Goal: Task Accomplishment & Management: Use online tool/utility

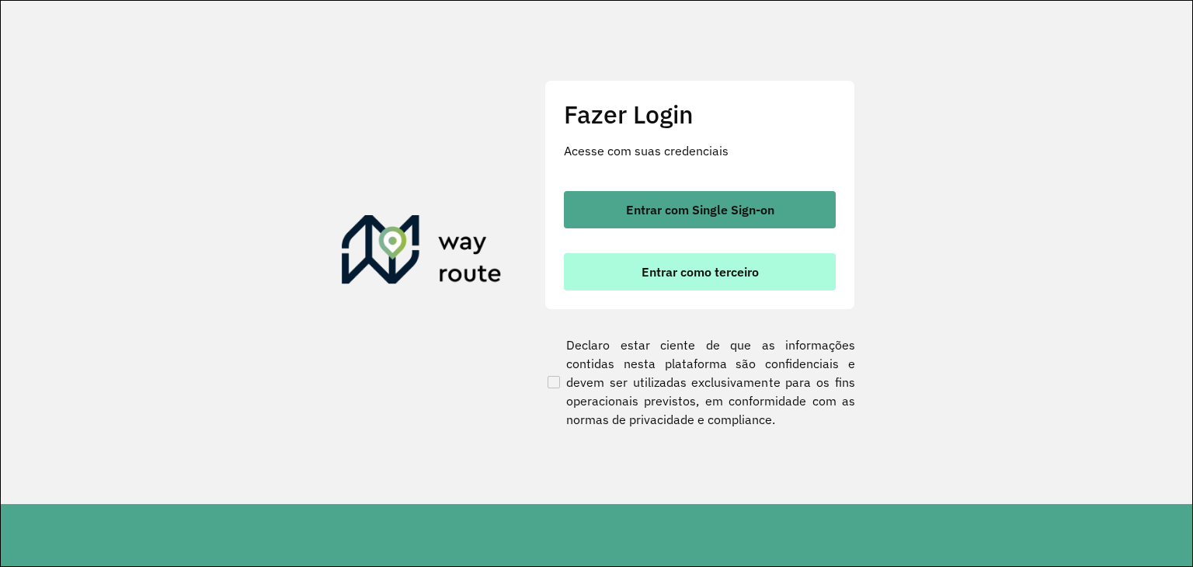
click at [737, 280] on button "Entrar como terceiro" at bounding box center [700, 271] width 272 height 37
click at [717, 278] on span "Entrar como terceiro" at bounding box center [699, 272] width 117 height 12
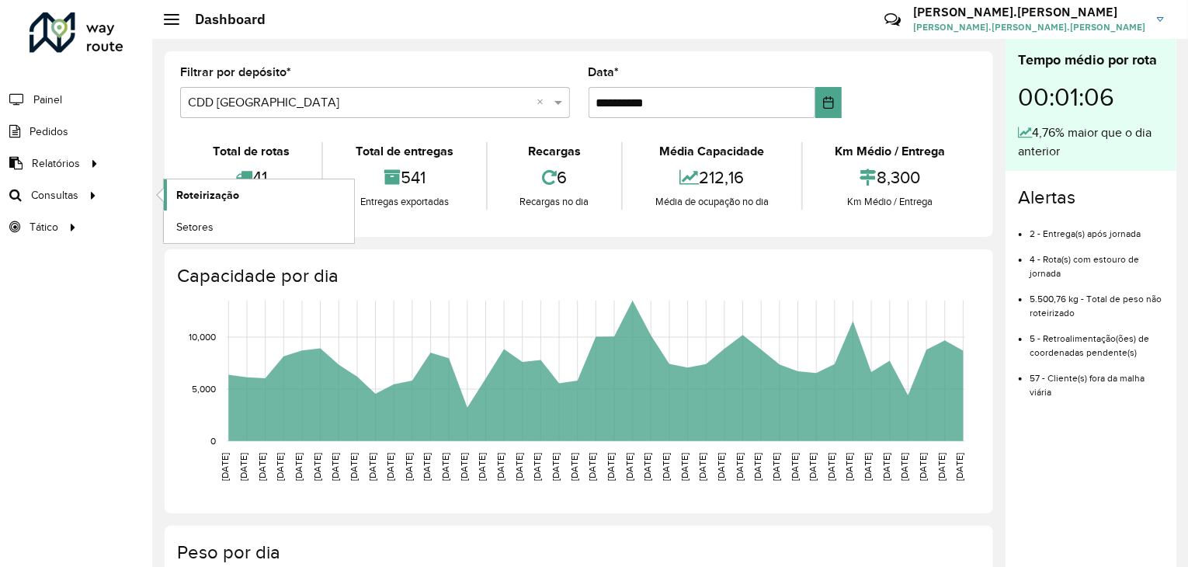
click at [224, 196] on span "Roteirização" at bounding box center [207, 195] width 63 height 16
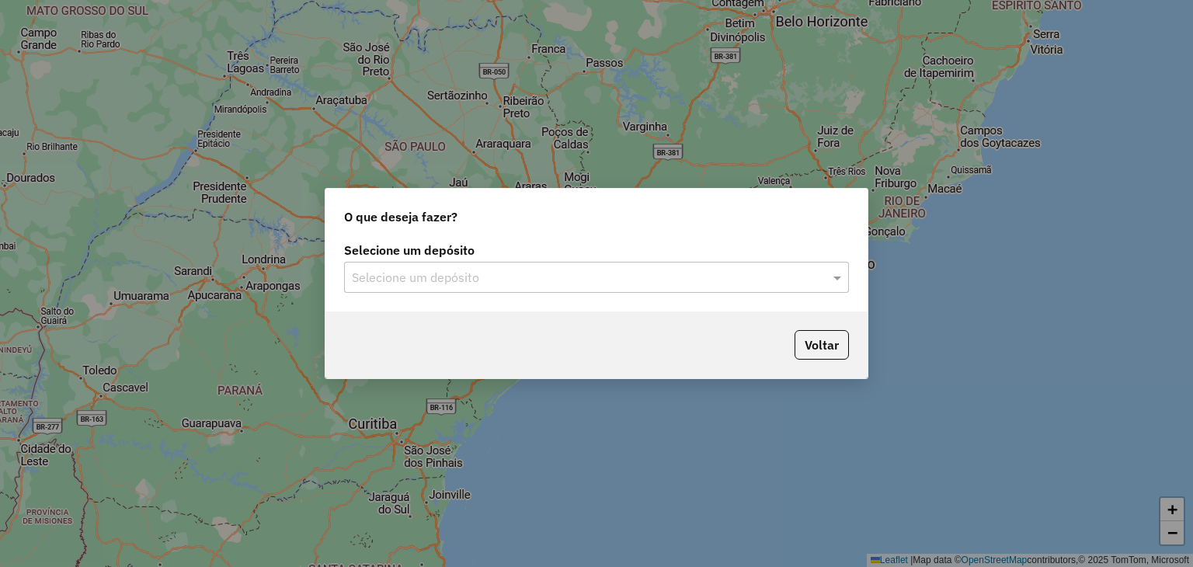
click at [679, 276] on input "text" at bounding box center [581, 278] width 458 height 19
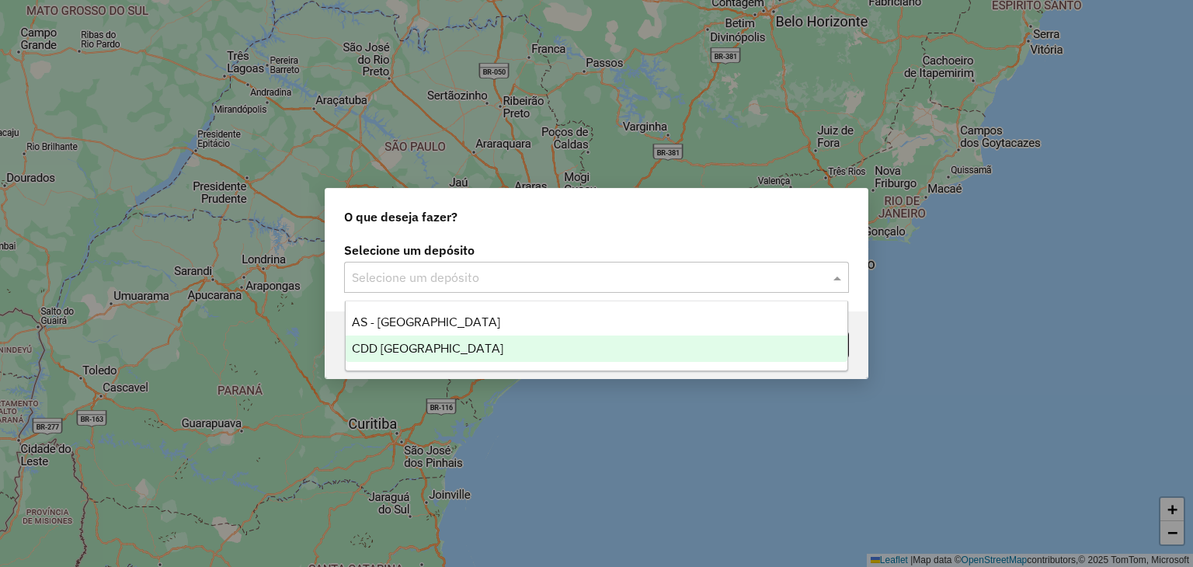
click at [540, 352] on div "CDD [GEOGRAPHIC_DATA]" at bounding box center [597, 348] width 502 height 26
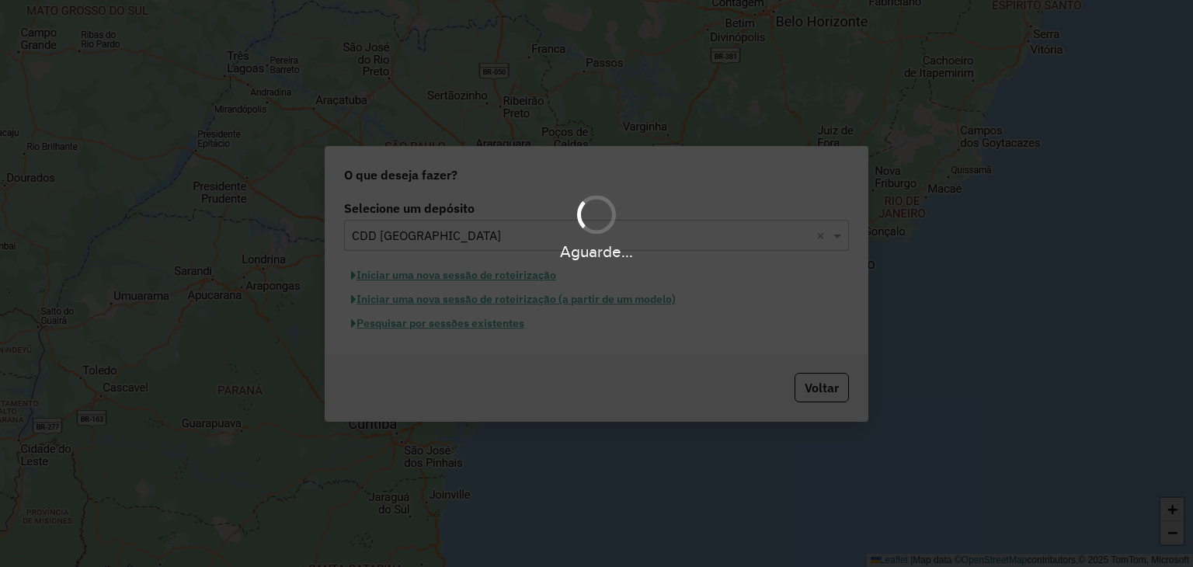
click at [659, 302] on div "Aguarde..." at bounding box center [596, 283] width 1193 height 567
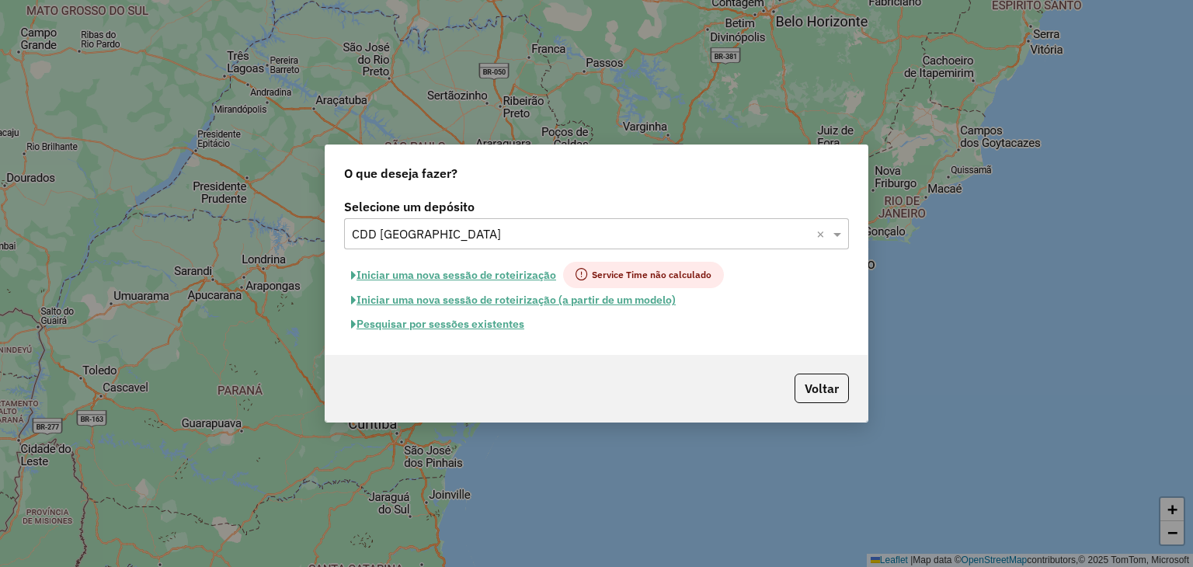
click at [481, 321] on button "Pesquisar por sessões existentes" at bounding box center [437, 324] width 187 height 24
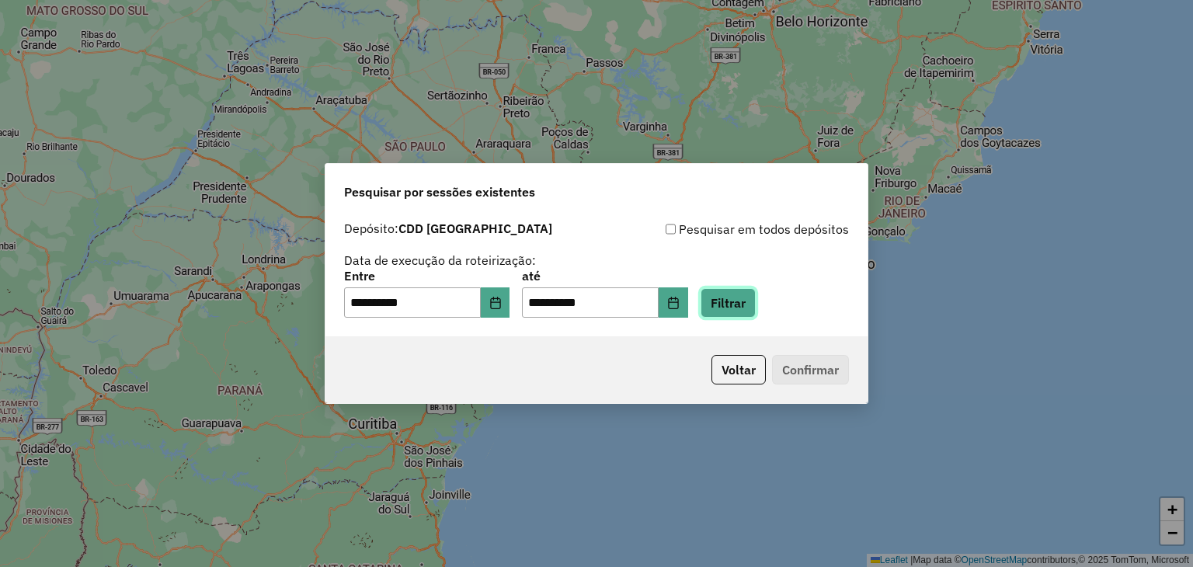
click at [730, 307] on button "Filtrar" at bounding box center [727, 303] width 55 height 30
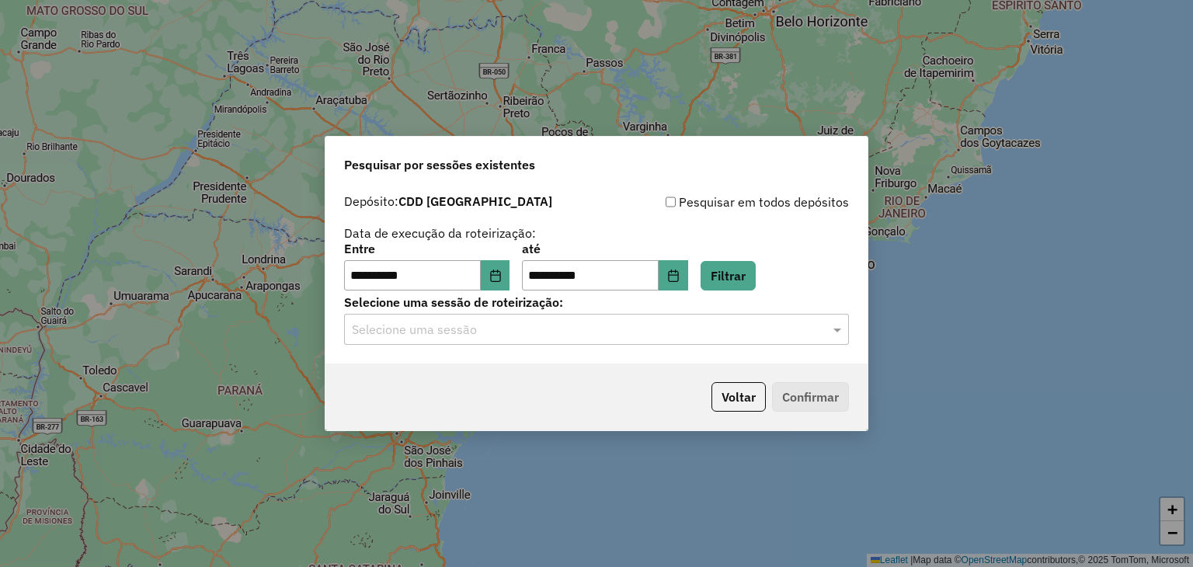
click at [541, 331] on input "text" at bounding box center [581, 330] width 458 height 19
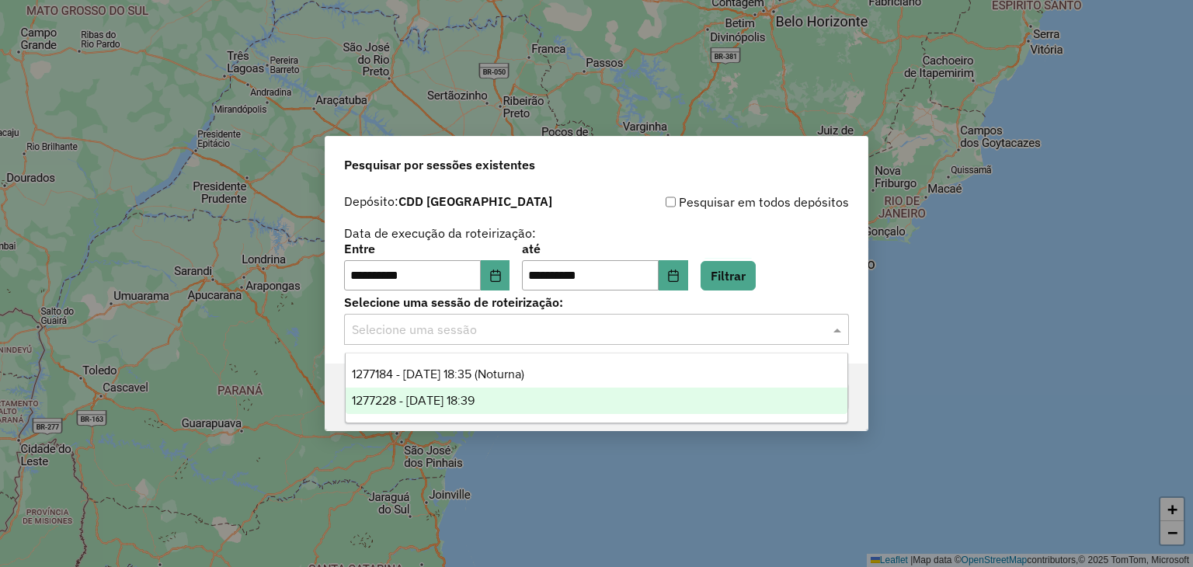
click at [537, 399] on div "1277228 - 17/09/2025 18:39" at bounding box center [597, 400] width 502 height 26
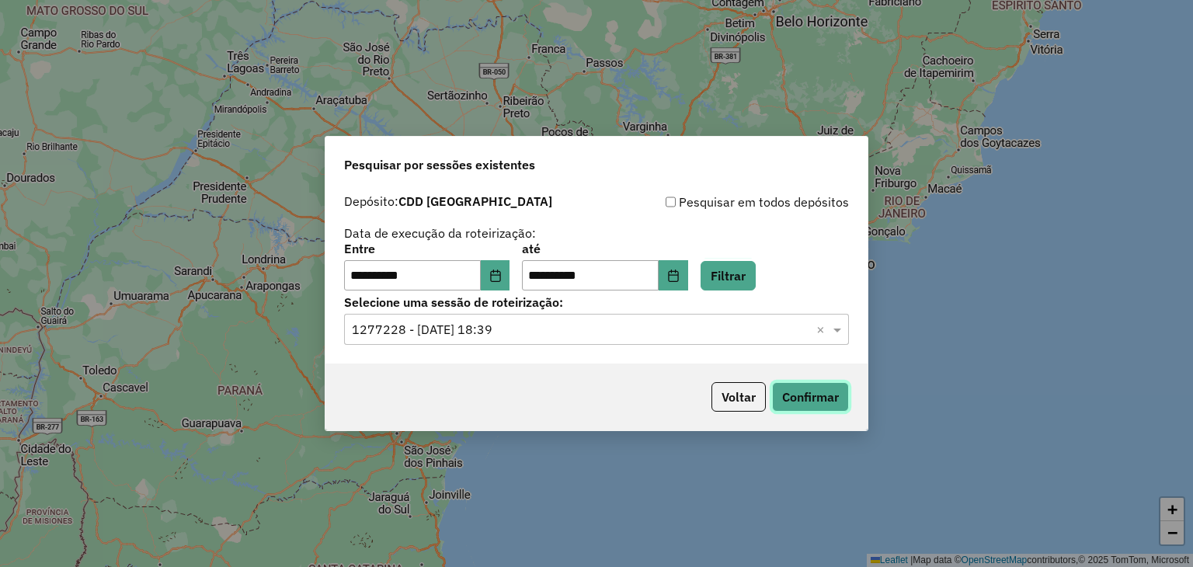
click at [808, 394] on button "Confirmar" at bounding box center [810, 397] width 77 height 30
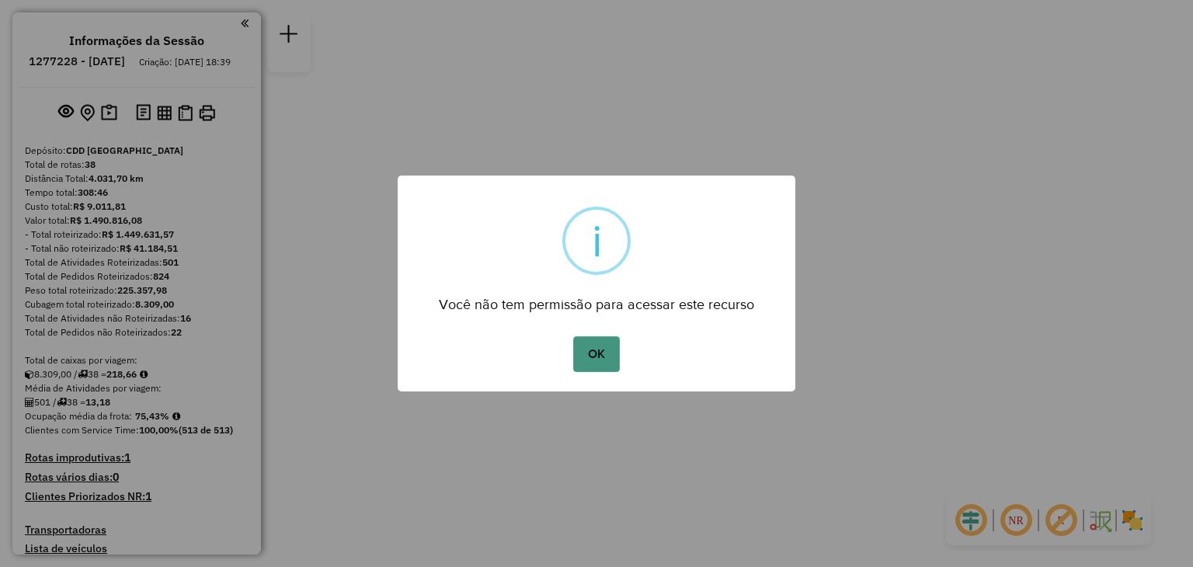
click at [593, 358] on button "OK" at bounding box center [596, 354] width 46 height 36
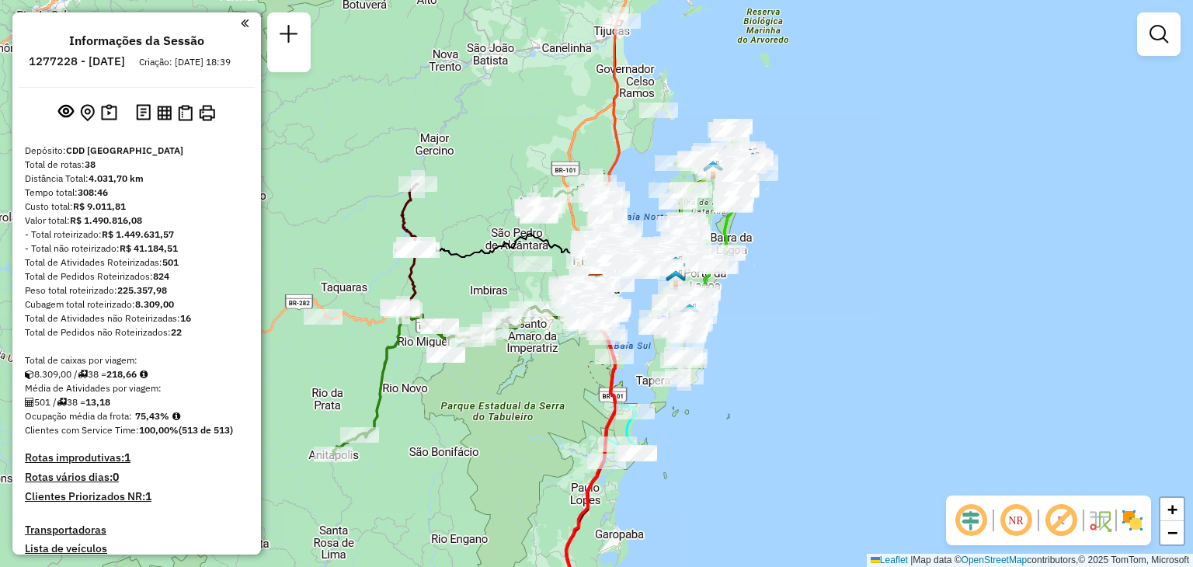
click at [1025, 524] on em at bounding box center [1015, 520] width 37 height 37
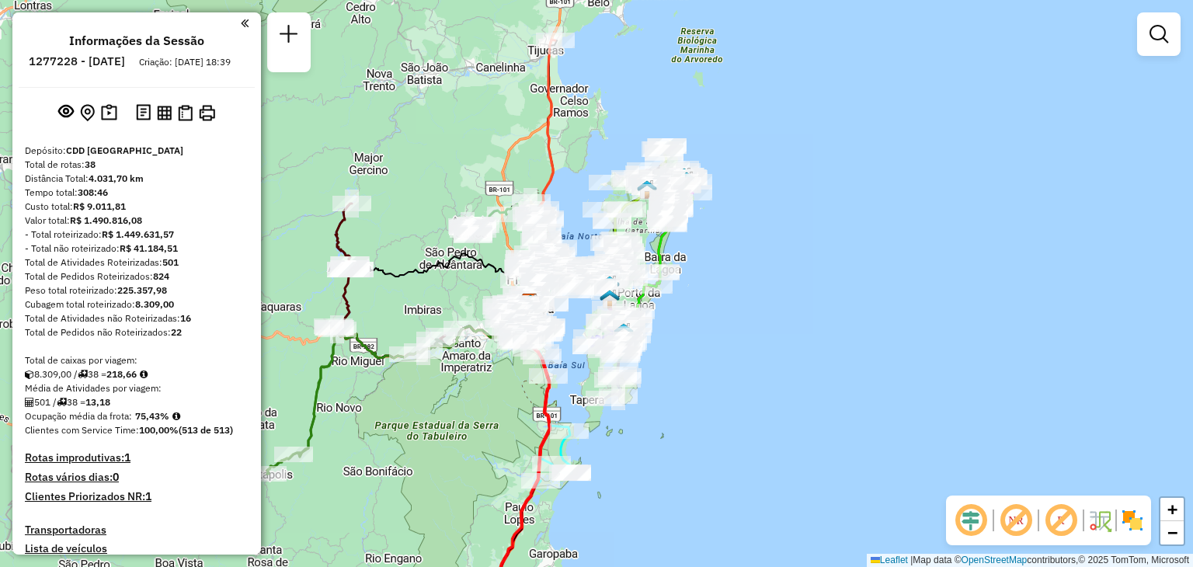
drag, startPoint x: 881, startPoint y: 388, endPoint x: 814, endPoint y: 408, distance: 69.5
click at [814, 408] on div "Janela de atendimento Grade de atendimento Capacidade Transportadoras Veículos …" at bounding box center [596, 283] width 1193 height 567
click at [1169, 515] on span "+" at bounding box center [1172, 508] width 10 height 19
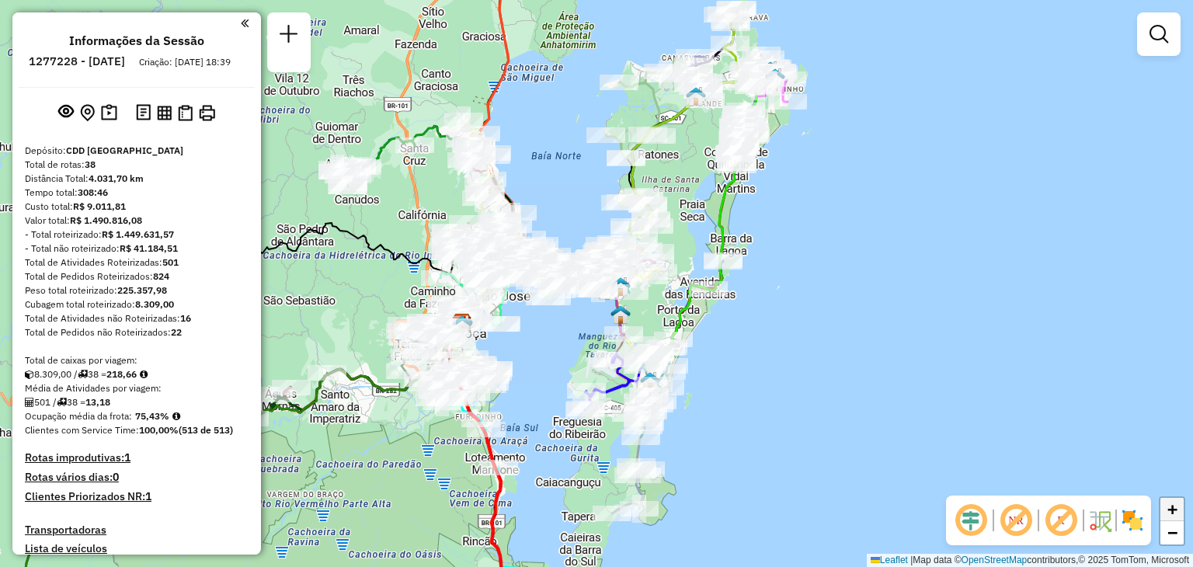
click at [1169, 515] on span "+" at bounding box center [1172, 508] width 10 height 19
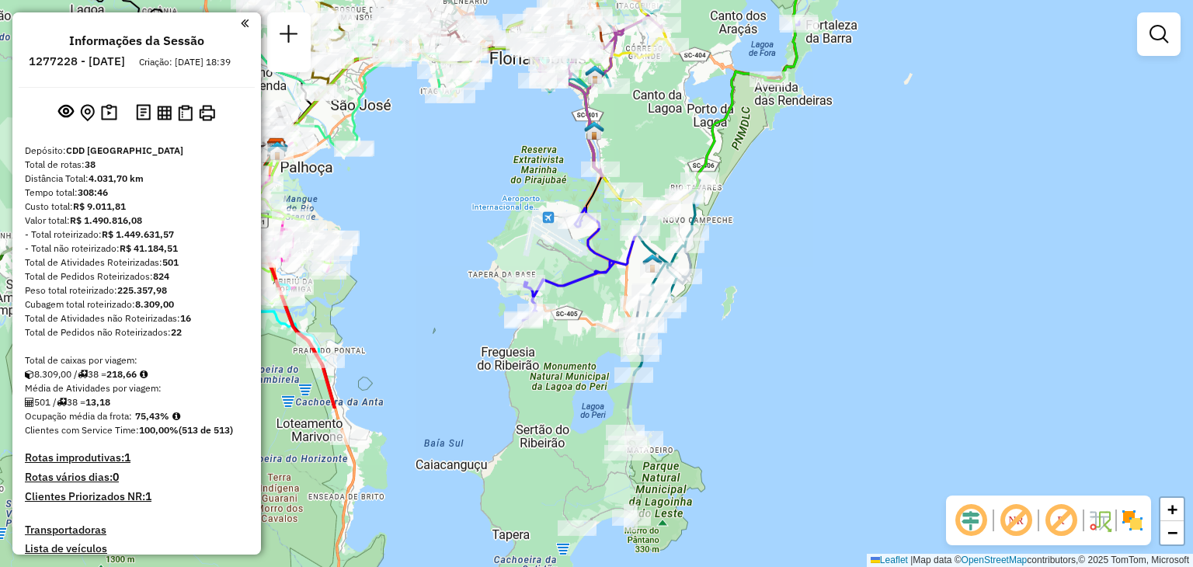
drag, startPoint x: 968, startPoint y: 364, endPoint x: 917, endPoint y: 150, distance: 220.2
click at [917, 150] on div "Janela de atendimento Grade de atendimento Capacidade Transportadoras Veículos …" at bounding box center [596, 283] width 1193 height 567
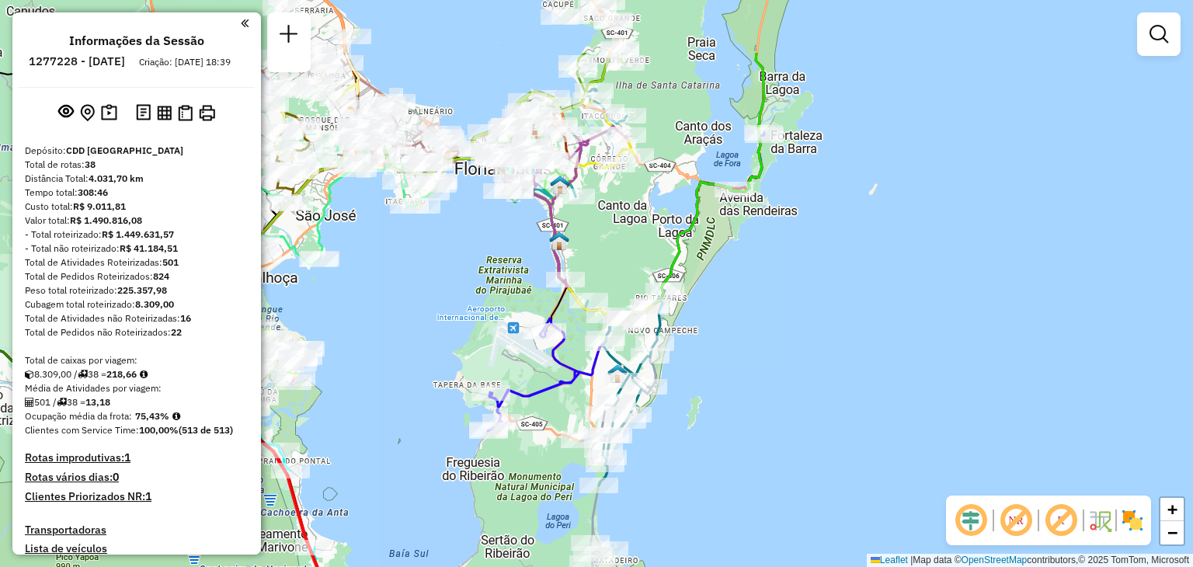
drag, startPoint x: 739, startPoint y: 280, endPoint x: 705, endPoint y: 385, distance: 110.3
click at [705, 385] on div "Janela de atendimento Grade de atendimento Capacidade Transportadoras Veículos …" at bounding box center [596, 283] width 1193 height 567
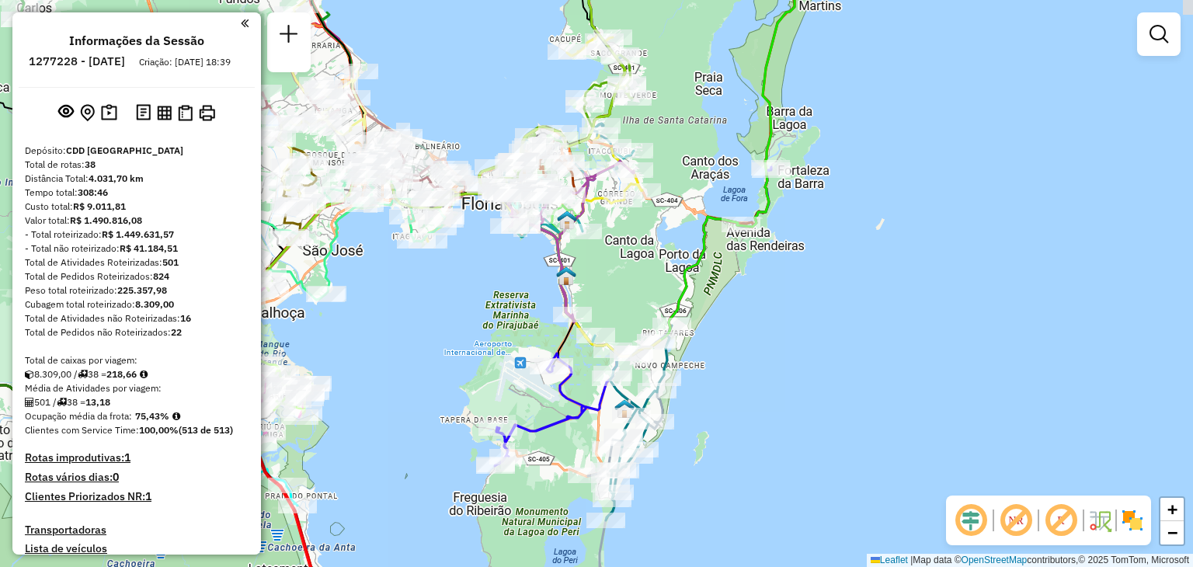
drag, startPoint x: 731, startPoint y: 316, endPoint x: 737, endPoint y: 356, distance: 40.1
click at [737, 356] on div "Janela de atendimento Grade de atendimento Capacidade Transportadoras Veículos …" at bounding box center [596, 283] width 1193 height 567
click at [1166, 504] on link "+" at bounding box center [1171, 509] width 23 height 23
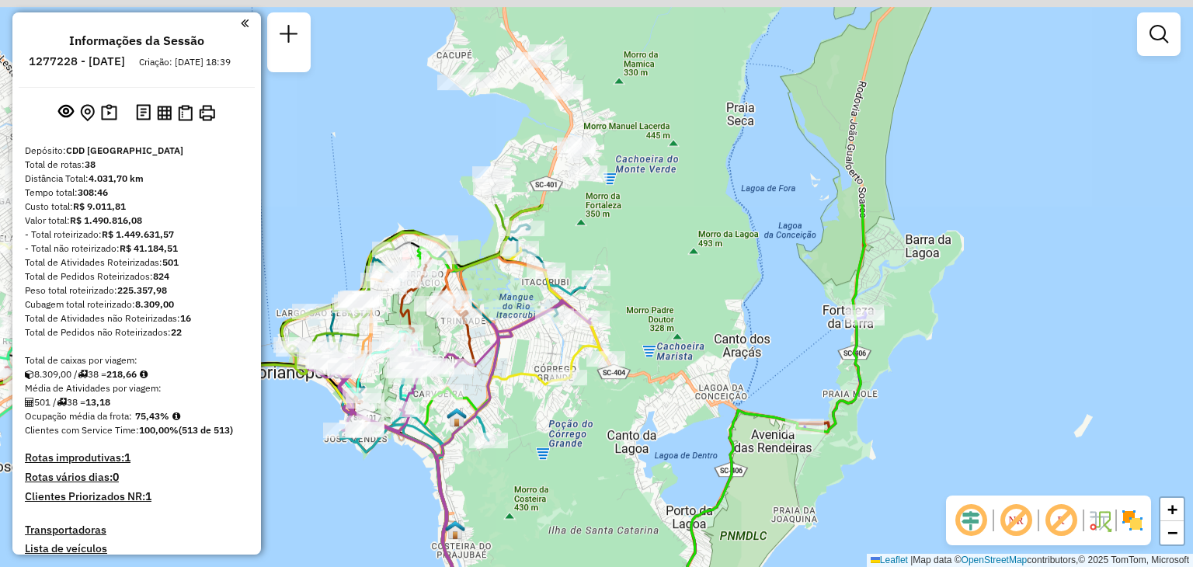
drag, startPoint x: 929, startPoint y: 227, endPoint x: 856, endPoint y: 485, distance: 268.5
click at [856, 485] on div "Janela de atendimento Grade de atendimento Capacidade Transportadoras Veículos …" at bounding box center [596, 283] width 1193 height 567
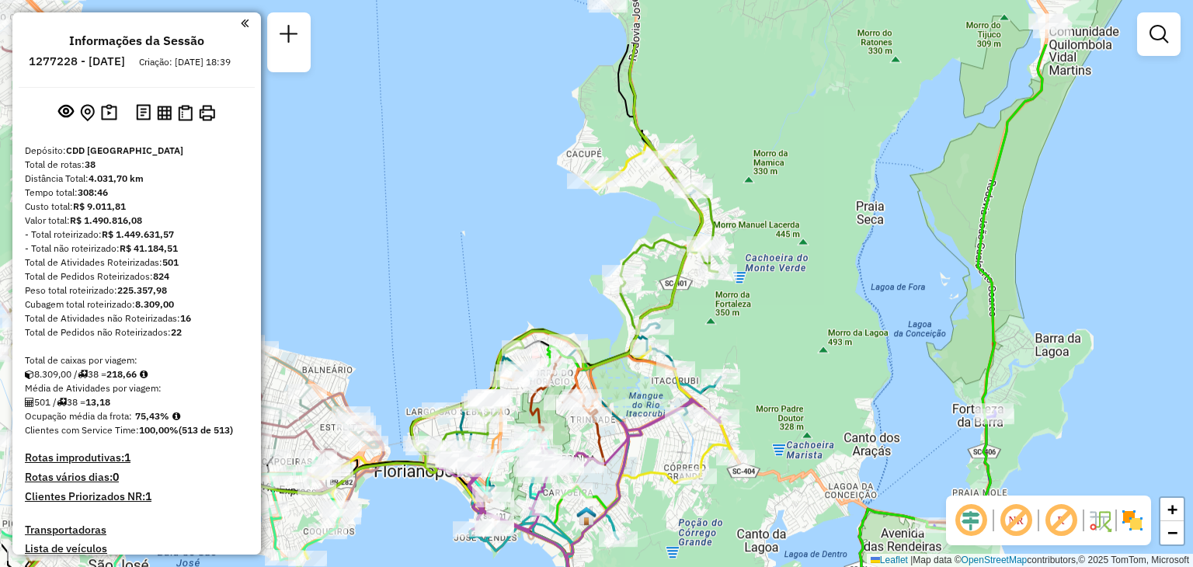
drag, startPoint x: 664, startPoint y: 228, endPoint x: 785, endPoint y: 329, distance: 157.7
click at [785, 329] on div "Janela de atendimento Grade de atendimento Capacidade Transportadoras Veículos …" at bounding box center [596, 283] width 1193 height 567
select select "**********"
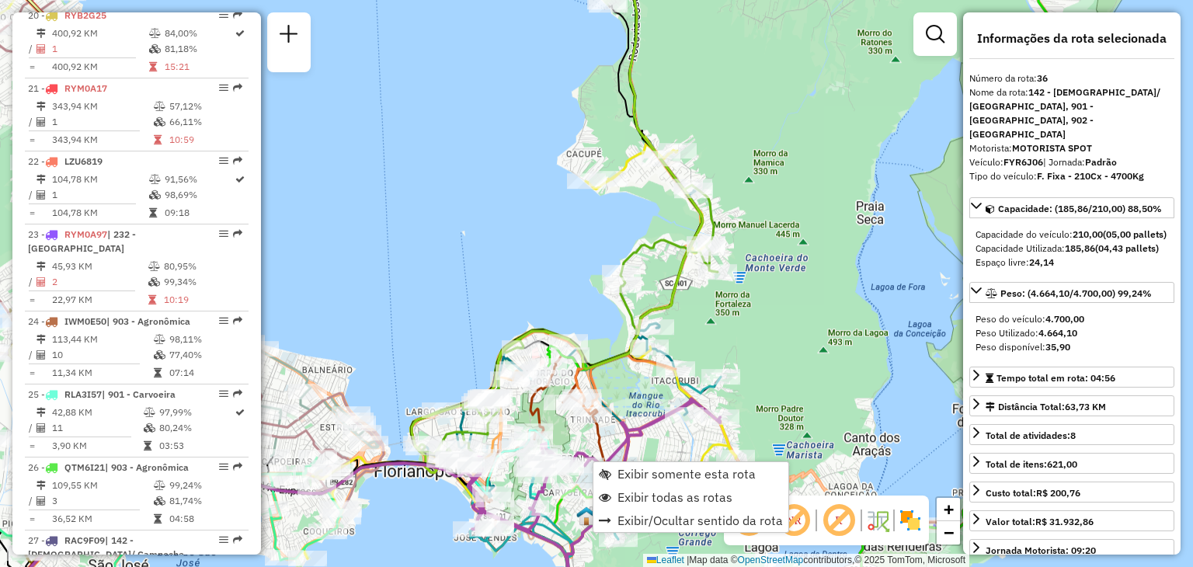
scroll to position [3661, 0]
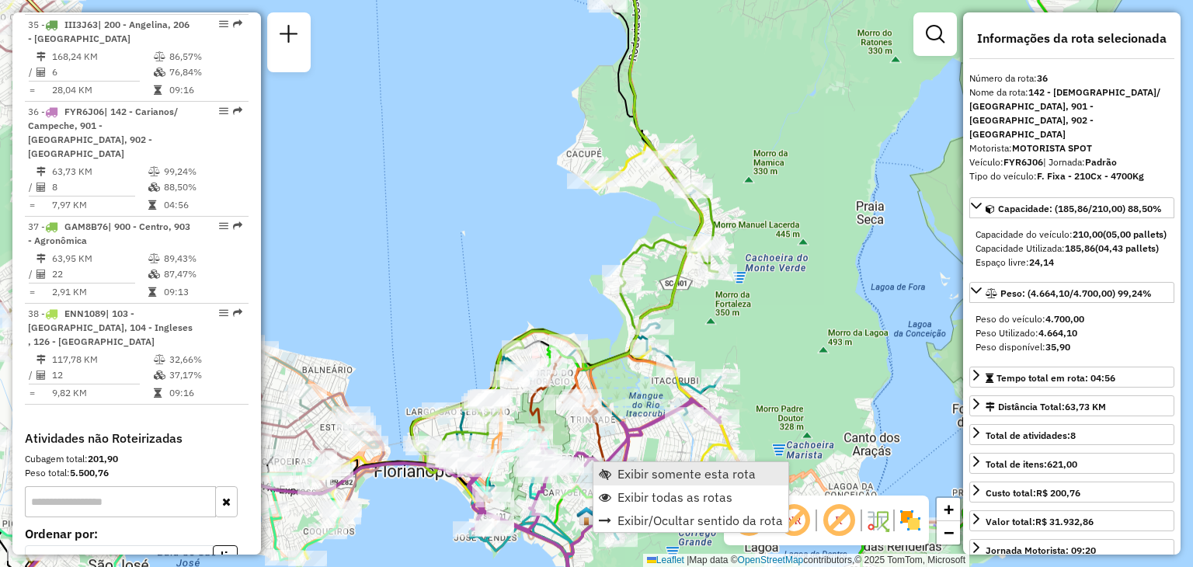
click at [666, 478] on span "Exibir somente esta rota" at bounding box center [686, 473] width 138 height 12
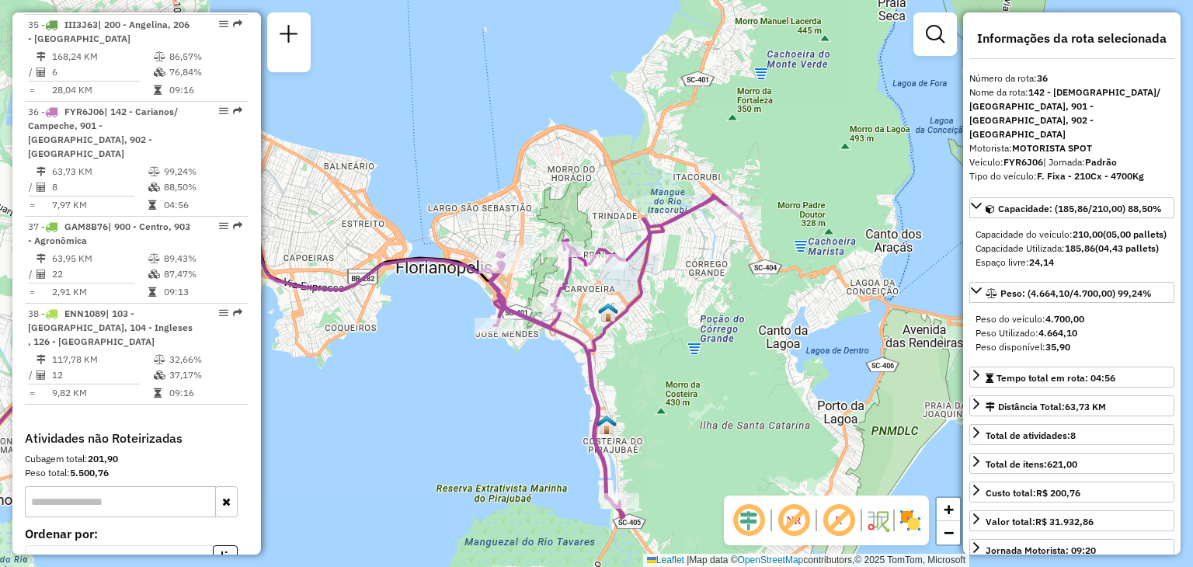
drag, startPoint x: 848, startPoint y: 355, endPoint x: 606, endPoint y: 429, distance: 253.5
click at [606, 429] on img at bounding box center [606, 425] width 20 height 20
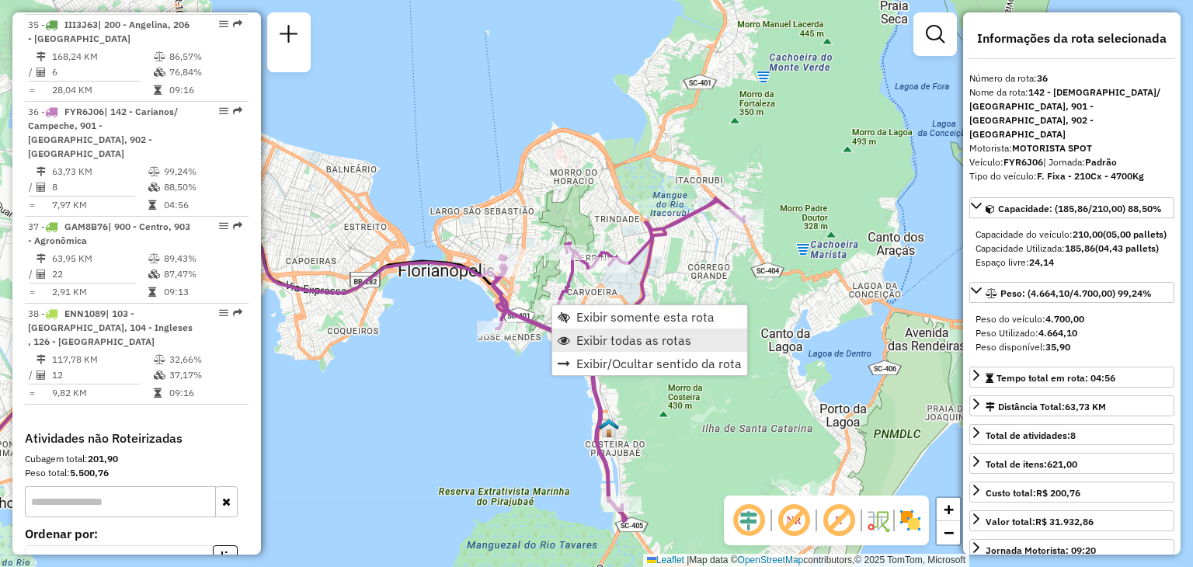
click at [649, 336] on span "Exibir todas as rotas" at bounding box center [633, 340] width 115 height 12
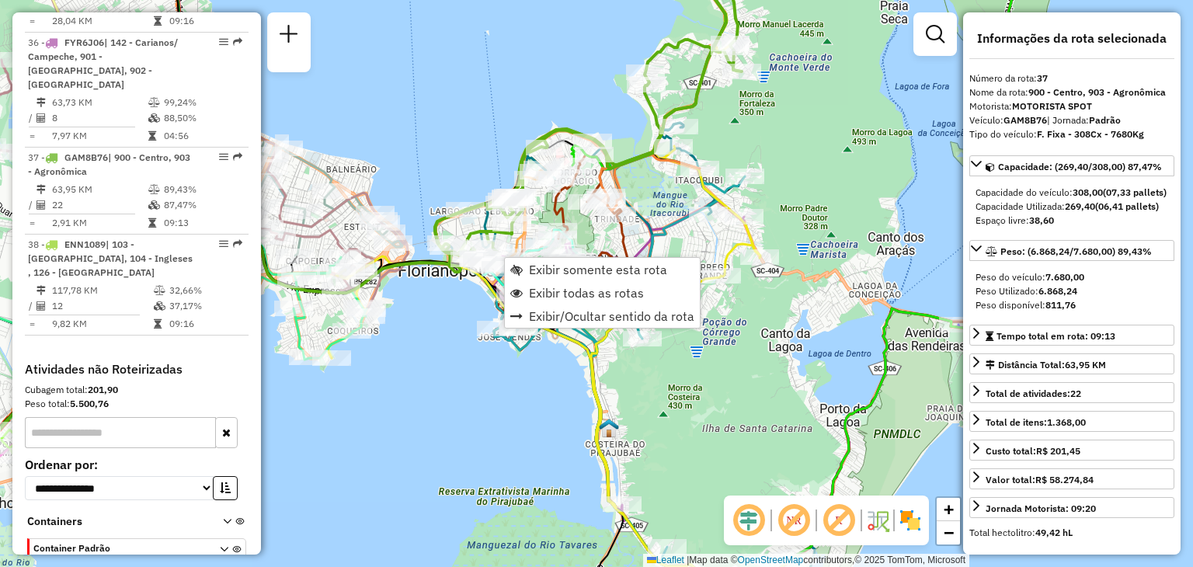
scroll to position [3747, 0]
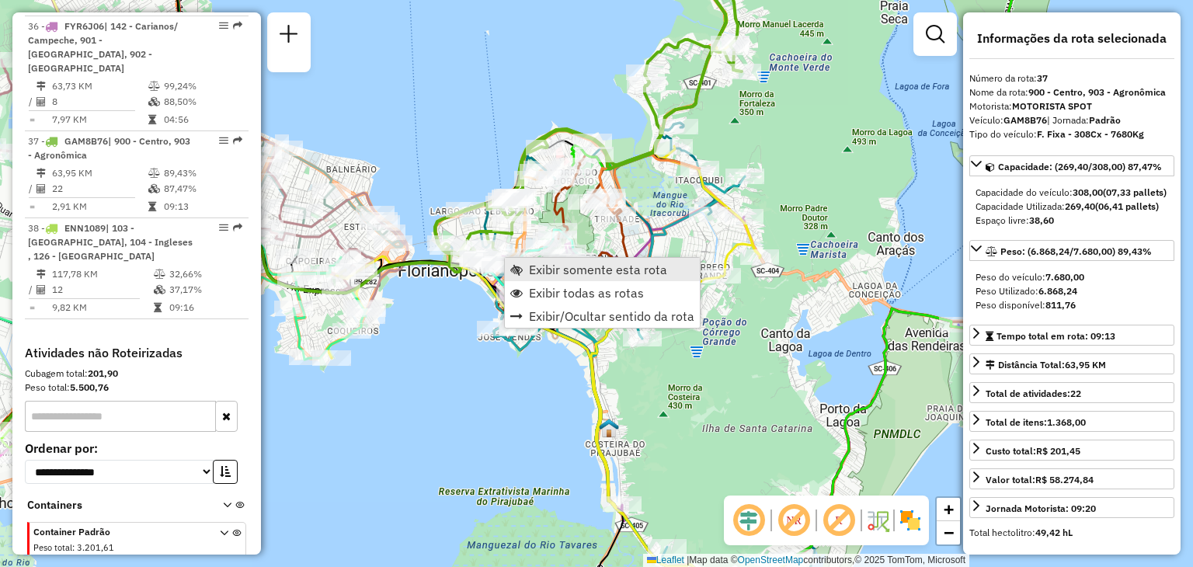
click at [576, 274] on span "Exibir somente esta rota" at bounding box center [598, 269] width 138 height 12
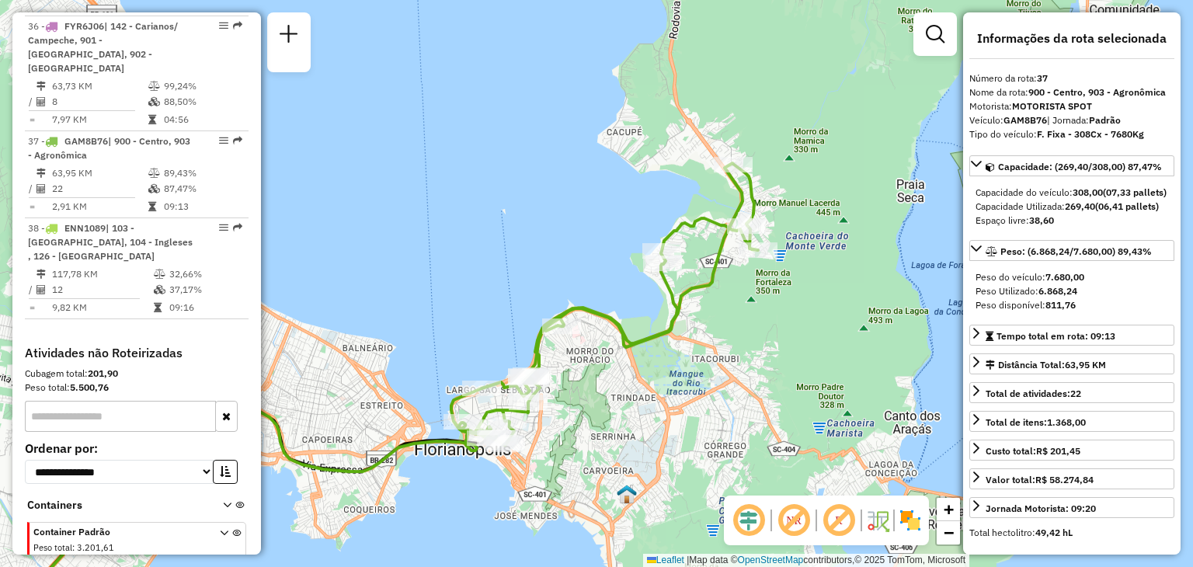
drag, startPoint x: 845, startPoint y: 273, endPoint x: 618, endPoint y: 399, distance: 259.3
click at [618, 399] on div "Janela de atendimento Grade de atendimento Capacidade Transportadoras Veículos …" at bounding box center [596, 283] width 1193 height 567
click at [957, 540] on link "−" at bounding box center [947, 532] width 23 height 23
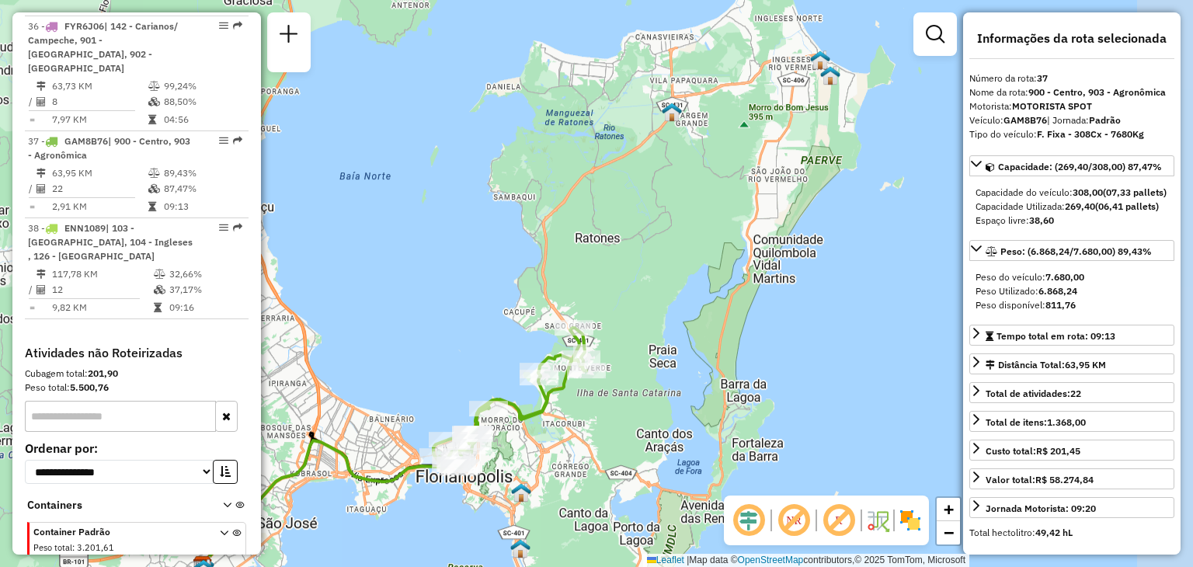
drag, startPoint x: 796, startPoint y: 321, endPoint x: 701, endPoint y: 418, distance: 135.6
click at [701, 418] on div "Janela de atendimento Grade de atendimento Capacidade Transportadoras Veículos …" at bounding box center [596, 283] width 1193 height 567
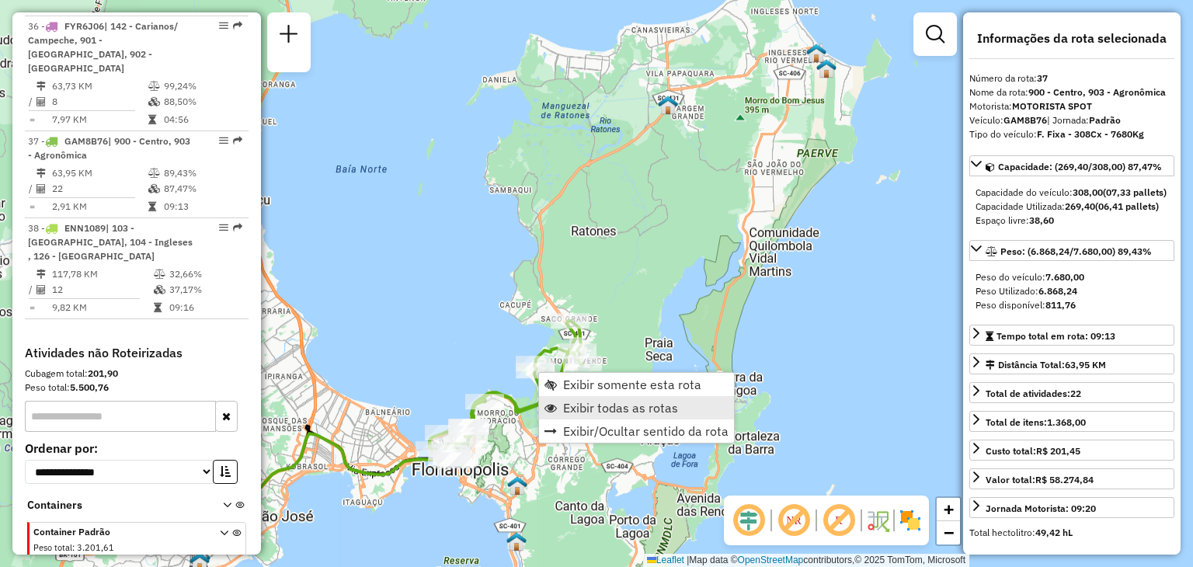
click at [634, 403] on span "Exibir todas as rotas" at bounding box center [620, 407] width 115 height 12
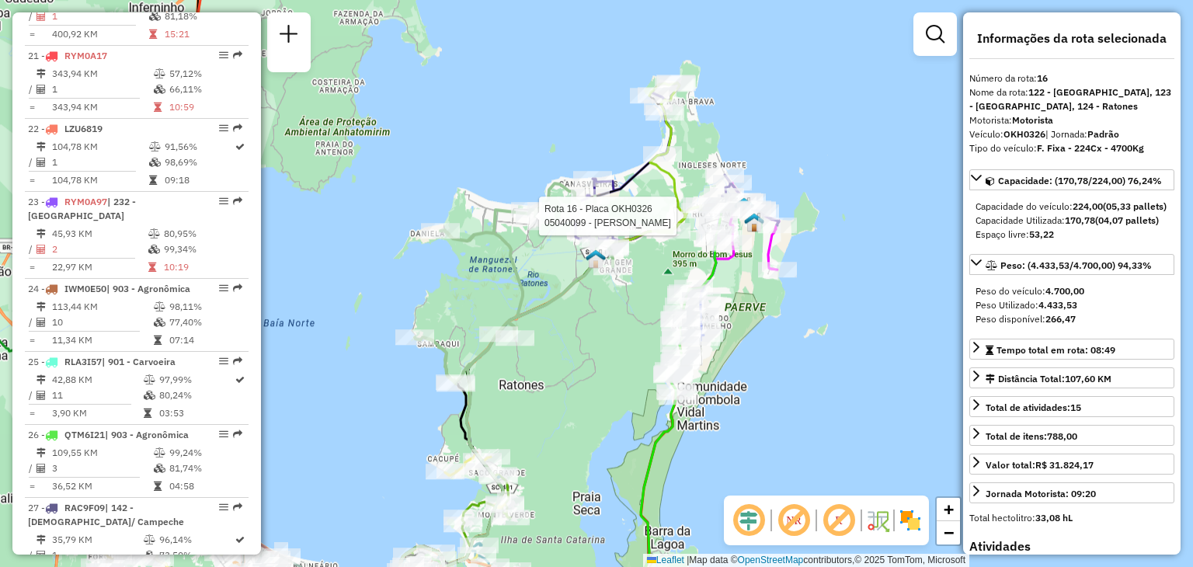
scroll to position [1966, 0]
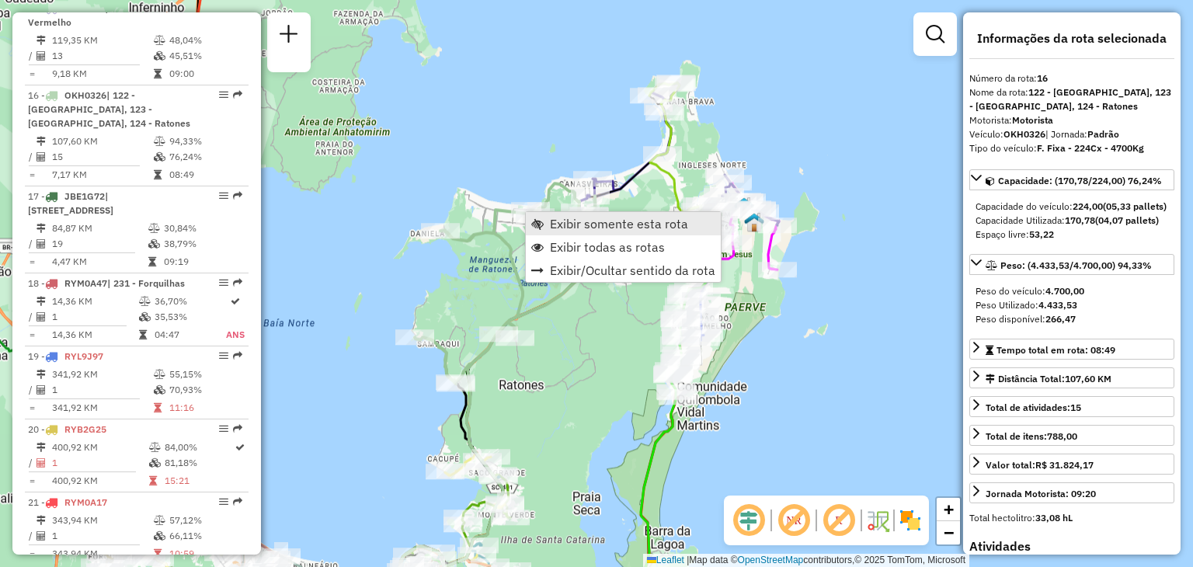
click at [627, 225] on span "Exibir somente esta rota" at bounding box center [619, 223] width 138 height 12
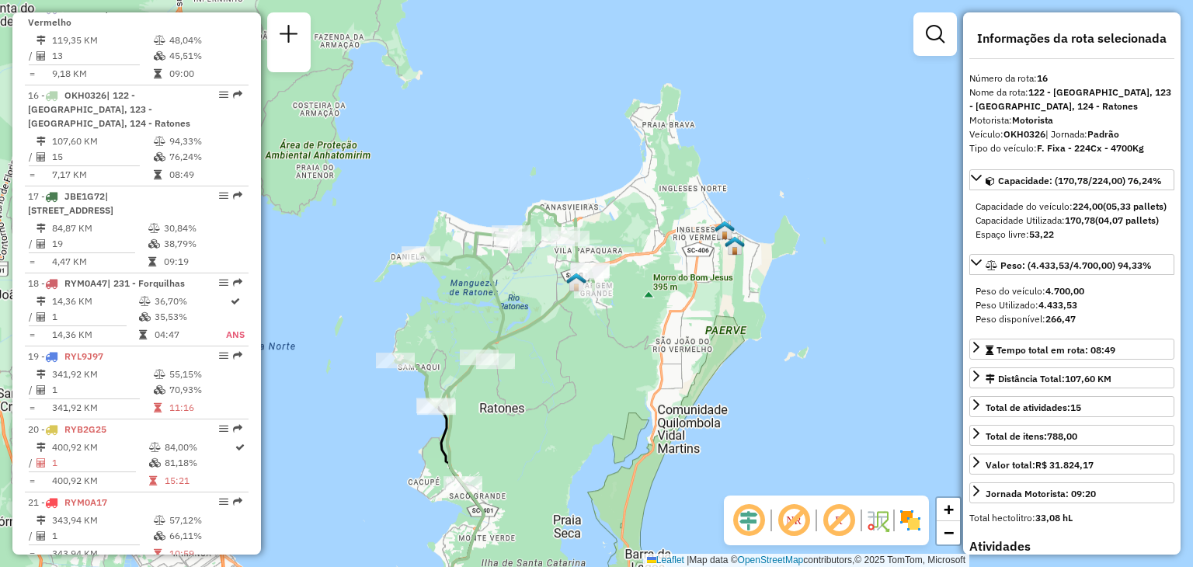
drag, startPoint x: 817, startPoint y: 189, endPoint x: 568, endPoint y: 380, distance: 312.9
click at [568, 380] on div "Janela de atendimento Grade de atendimento Capacidade Transportadoras Veículos …" at bounding box center [596, 283] width 1193 height 567
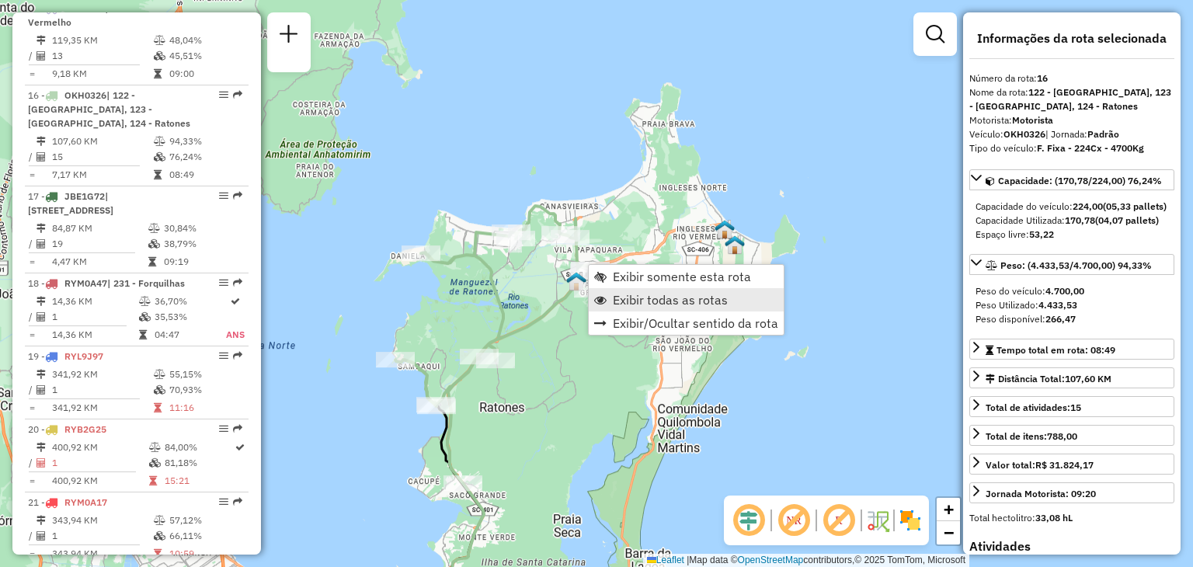
click at [693, 304] on span "Exibir todas as rotas" at bounding box center [670, 300] width 115 height 12
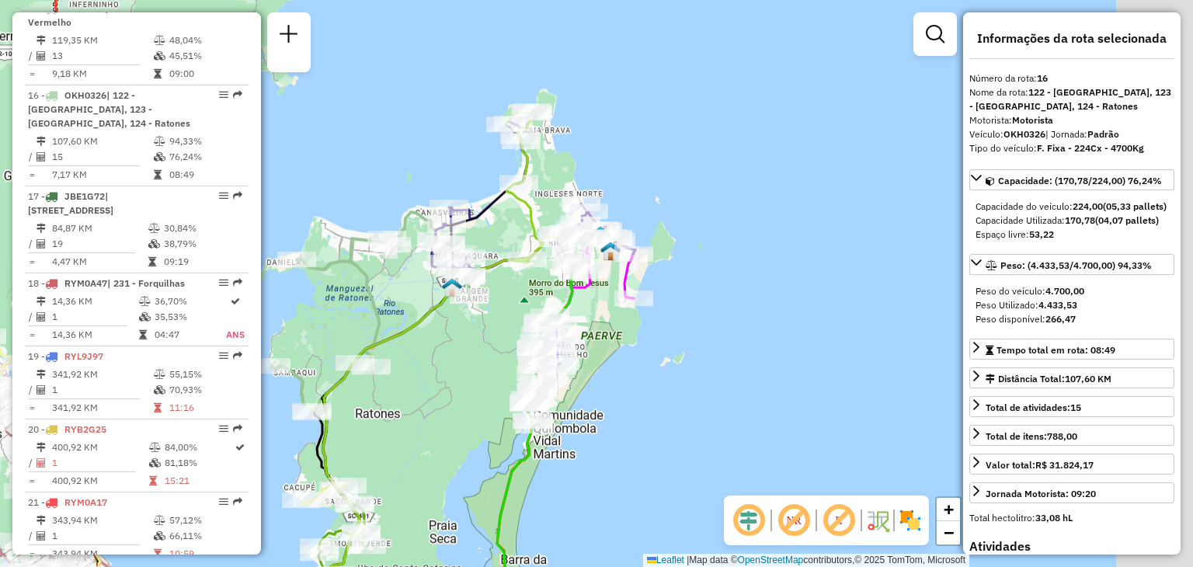
drag, startPoint x: 806, startPoint y: 323, endPoint x: 684, endPoint y: 323, distance: 121.9
click at [684, 323] on div "Janela de atendimento Grade de atendimento Capacidade Transportadoras Veículos …" at bounding box center [596, 283] width 1193 height 567
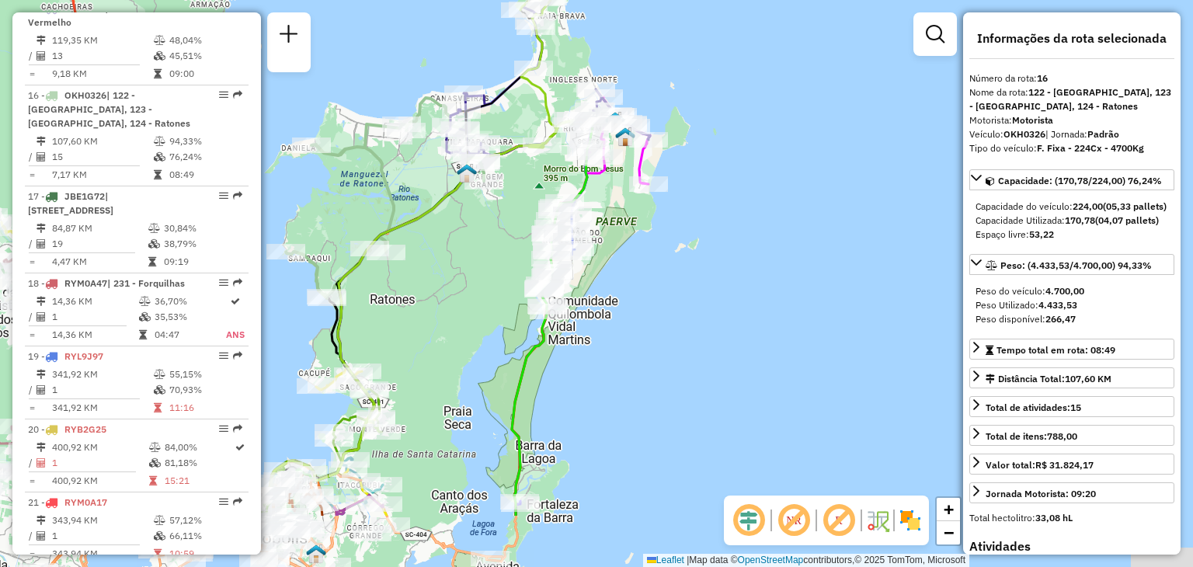
drag, startPoint x: 644, startPoint y: 433, endPoint x: 686, endPoint y: 300, distance: 139.0
click at [665, 325] on div "Janela de atendimento Grade de atendimento Capacidade Transportadoras Veículos …" at bounding box center [596, 283] width 1193 height 567
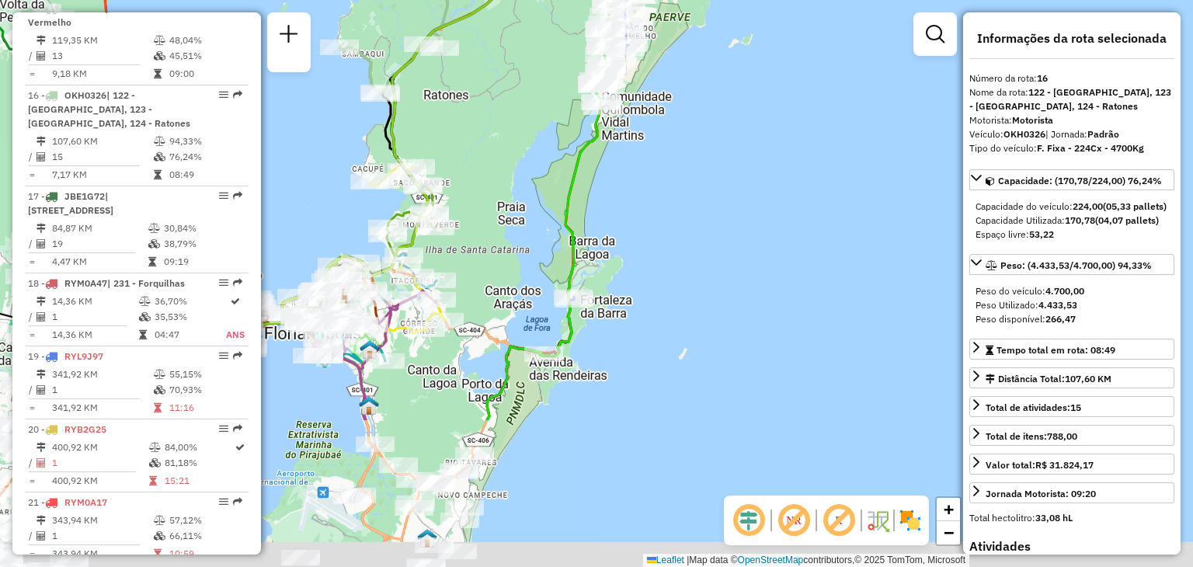
drag, startPoint x: 610, startPoint y: 287, endPoint x: 665, endPoint y: 73, distance: 220.3
click at [665, 73] on div "Janela de atendimento Grade de atendimento Capacidade Transportadoras Veículos …" at bounding box center [596, 283] width 1193 height 567
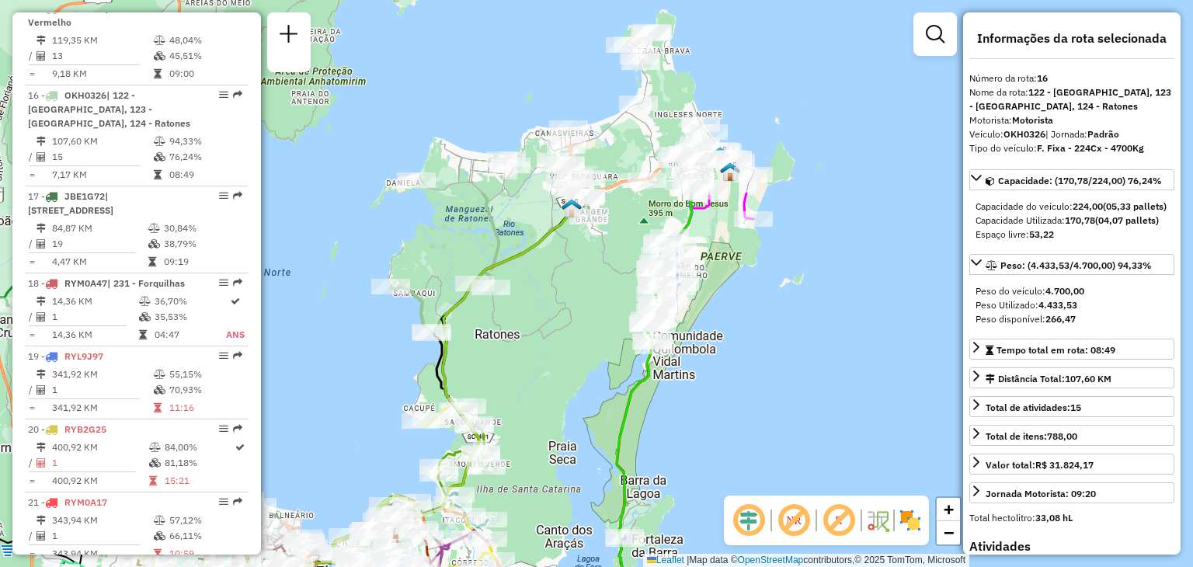
drag, startPoint x: 619, startPoint y: 123, endPoint x: 658, endPoint y: 372, distance: 252.4
click at [658, 372] on div "Janela de atendimento Grade de atendimento Capacidade Transportadoras Veículos …" at bounding box center [596, 283] width 1193 height 567
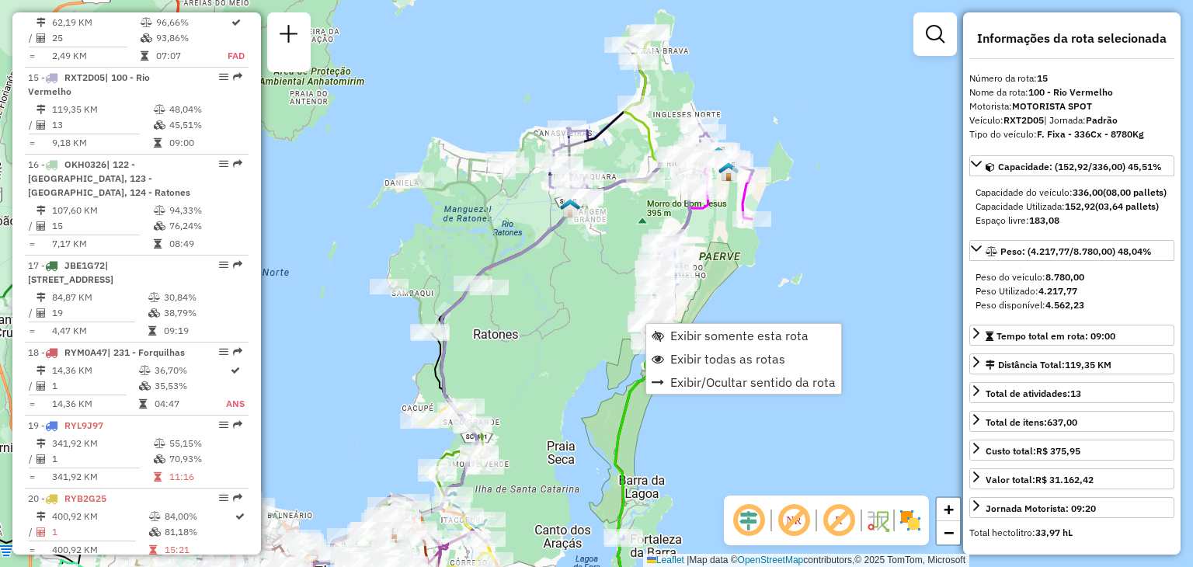
scroll to position [1879, 0]
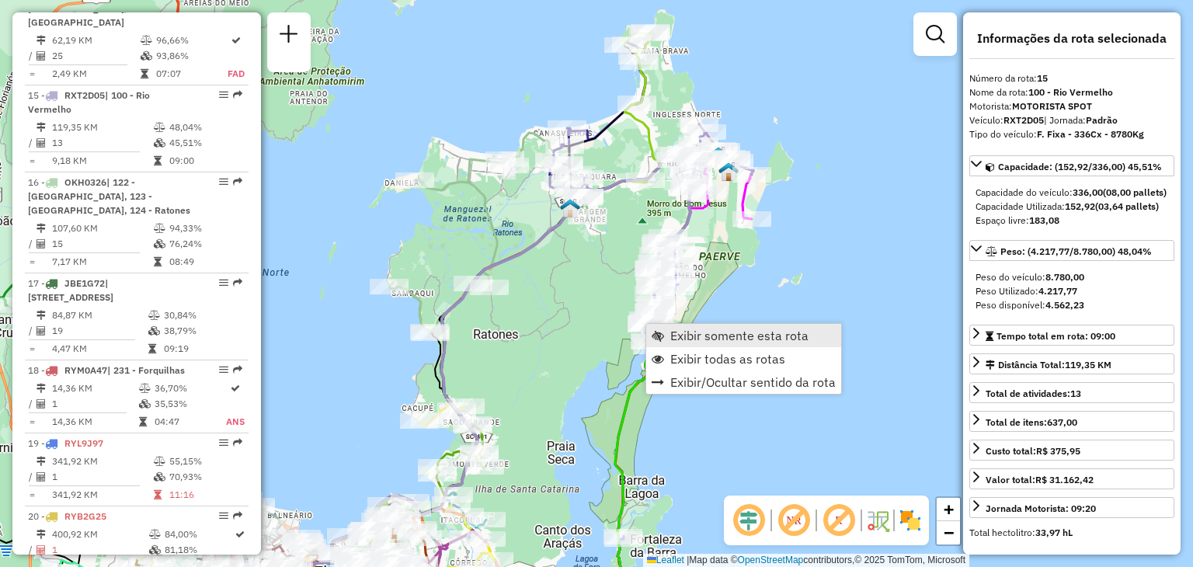
click at [733, 335] on span "Exibir somente esta rota" at bounding box center [739, 335] width 138 height 12
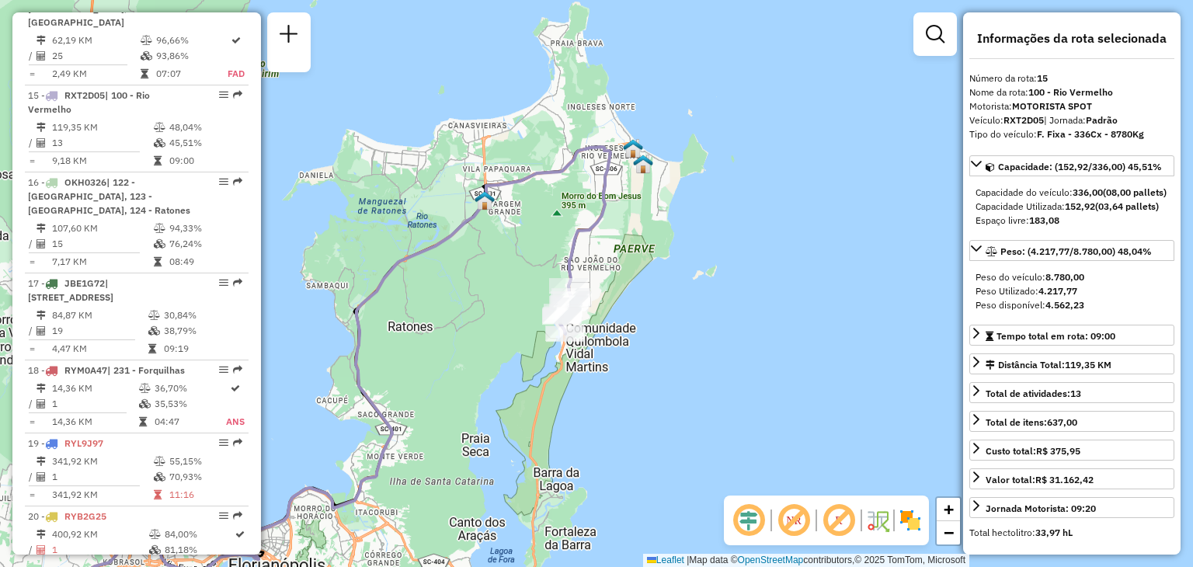
drag, startPoint x: 864, startPoint y: 303, endPoint x: 578, endPoint y: 422, distance: 309.8
click at [578, 422] on div "Janela de atendimento Grade de atendimento Capacidade Transportadoras Veículos …" at bounding box center [596, 283] width 1193 height 567
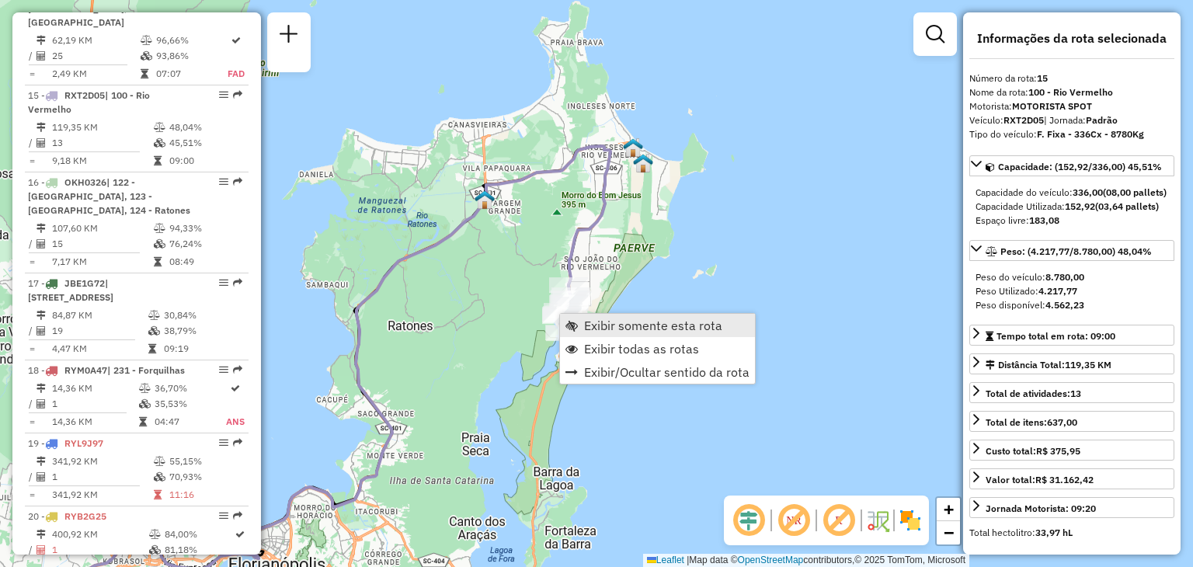
click at [665, 321] on span "Exibir somente esta rota" at bounding box center [653, 325] width 138 height 12
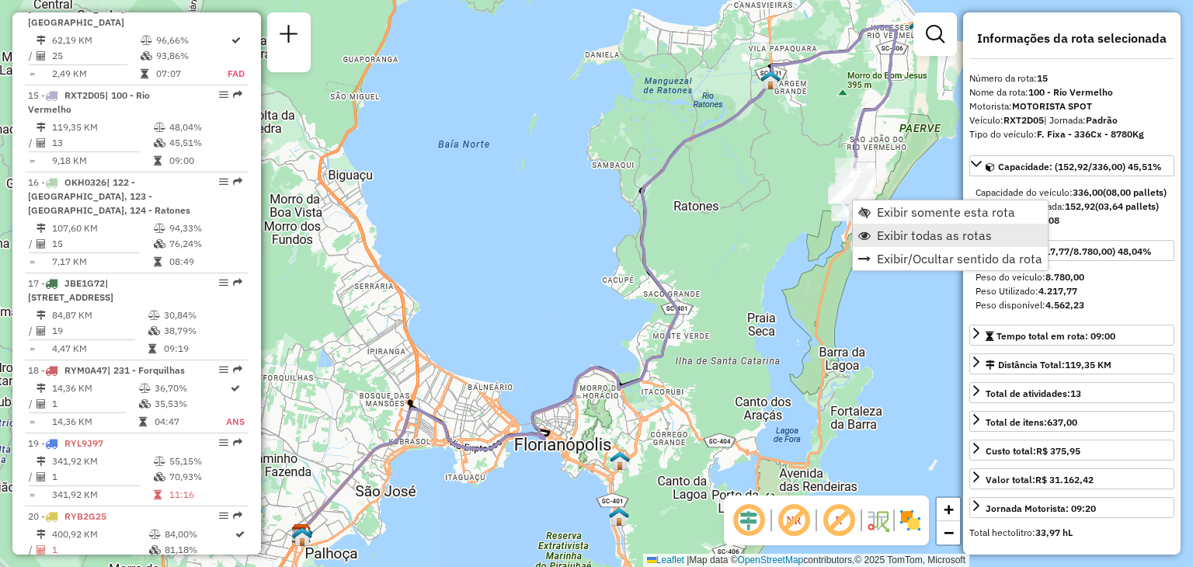
click at [904, 240] on span "Exibir todas as rotas" at bounding box center [934, 235] width 115 height 12
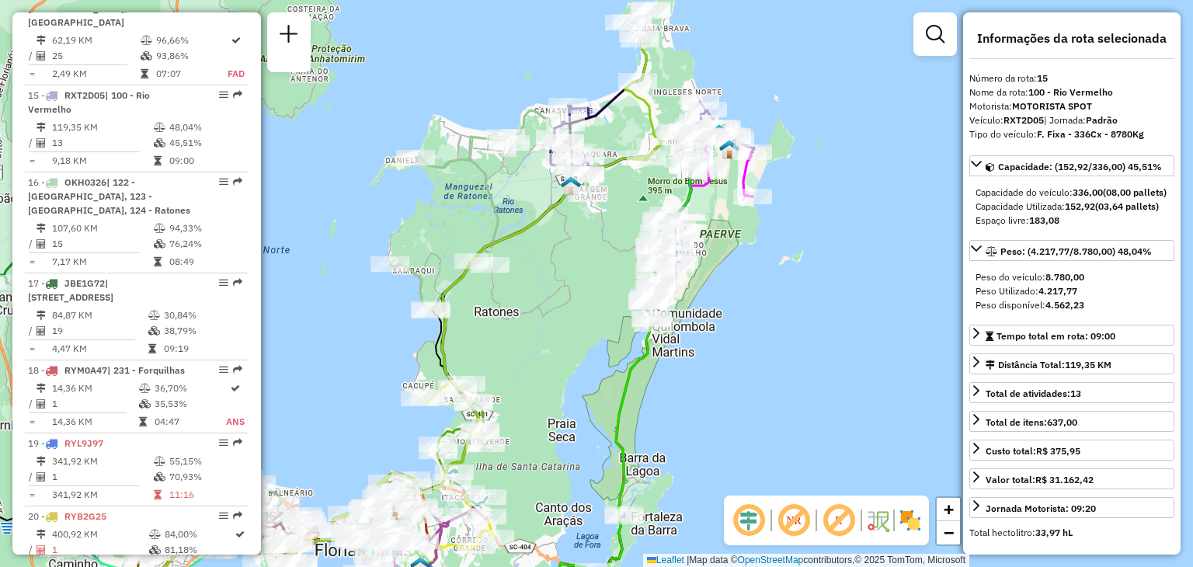
drag, startPoint x: 904, startPoint y: 240, endPoint x: 708, endPoint y: 346, distance: 222.4
click at [708, 346] on div "Janela de atendimento Grade de atendimento Capacidade Transportadoras Veículos …" at bounding box center [596, 283] width 1193 height 567
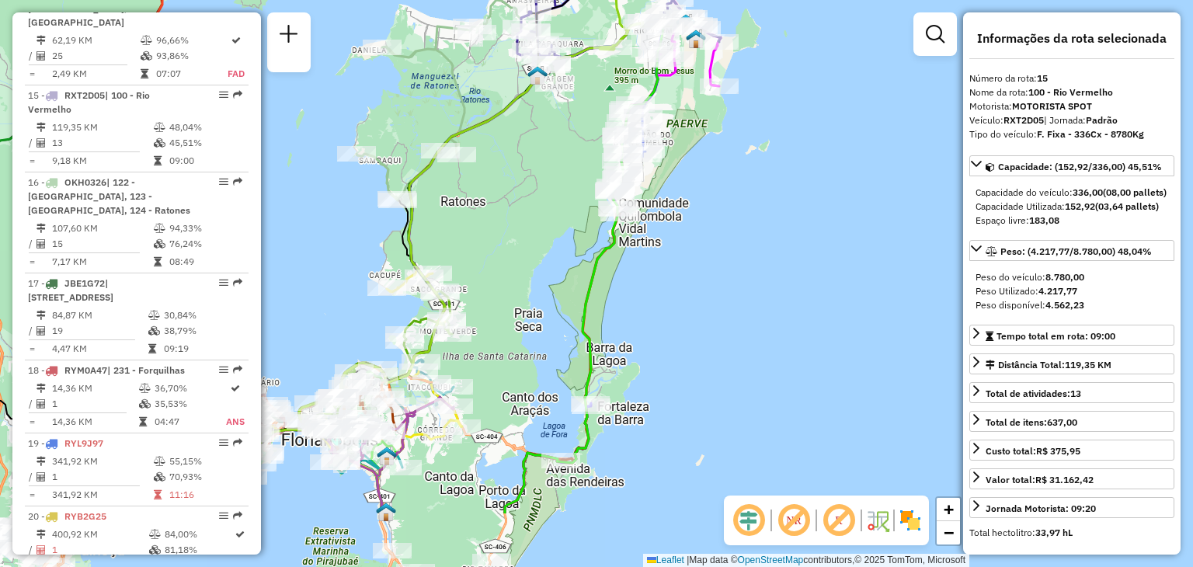
drag, startPoint x: 626, startPoint y: 382, endPoint x: 592, endPoint y: 273, distance: 114.5
click at [592, 273] on icon at bounding box center [515, 268] width 296 height 492
